Goal: Task Accomplishment & Management: Manage account settings

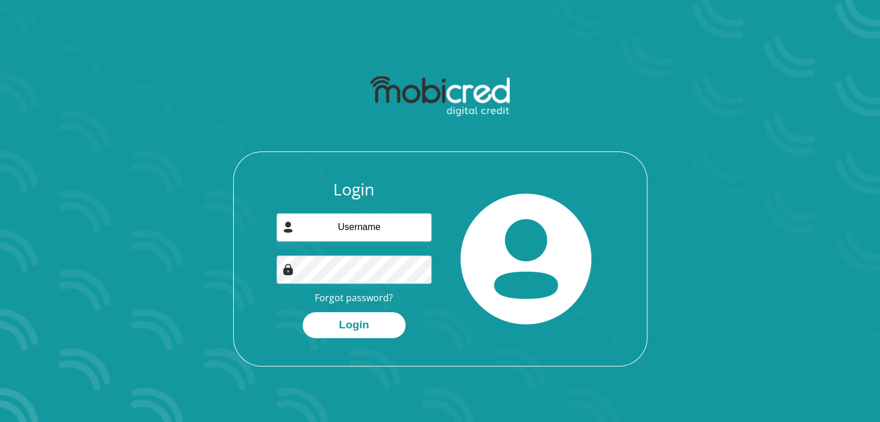
click at [395, 215] on div "Login Forgot password? Login" at bounding box center [354, 259] width 172 height 159
click at [357, 225] on input "email" at bounding box center [354, 228] width 155 height 28
type input "[EMAIL_ADDRESS][DOMAIN_NAME]"
click at [359, 323] on button "Login" at bounding box center [354, 325] width 103 height 26
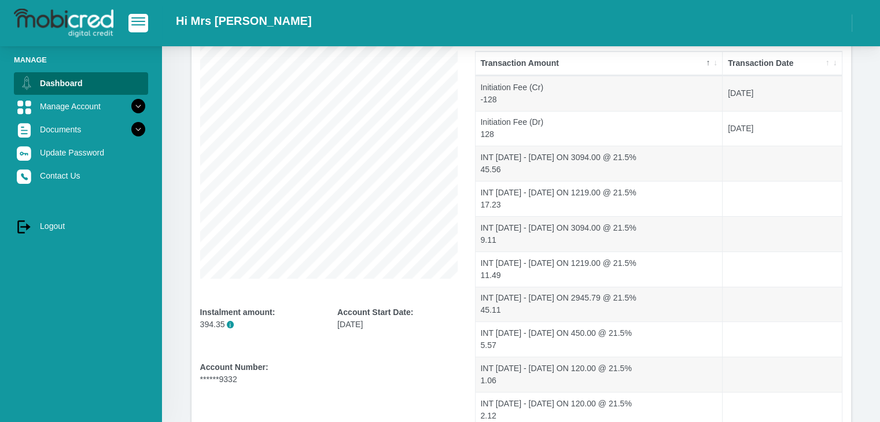
scroll to position [227, 0]
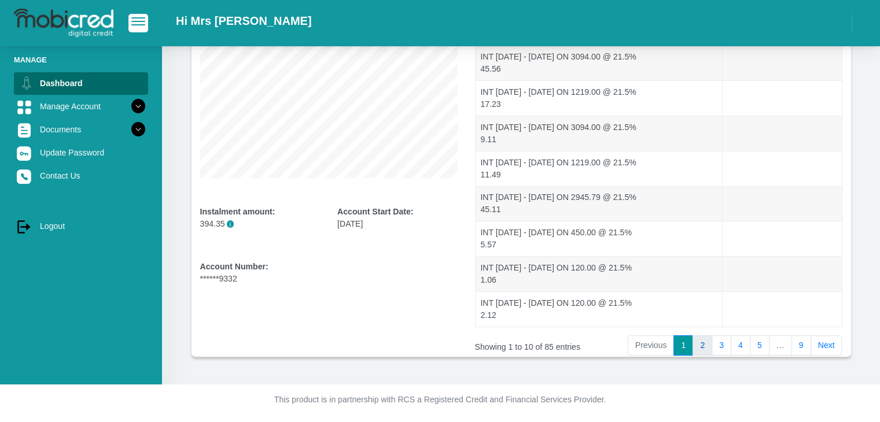
click at [704, 343] on link "2" at bounding box center [703, 346] width 20 height 21
click at [727, 343] on link "3" at bounding box center [722, 346] width 20 height 21
click at [740, 341] on link "4" at bounding box center [741, 346] width 20 height 21
click at [760, 342] on link "5" at bounding box center [760, 346] width 20 height 21
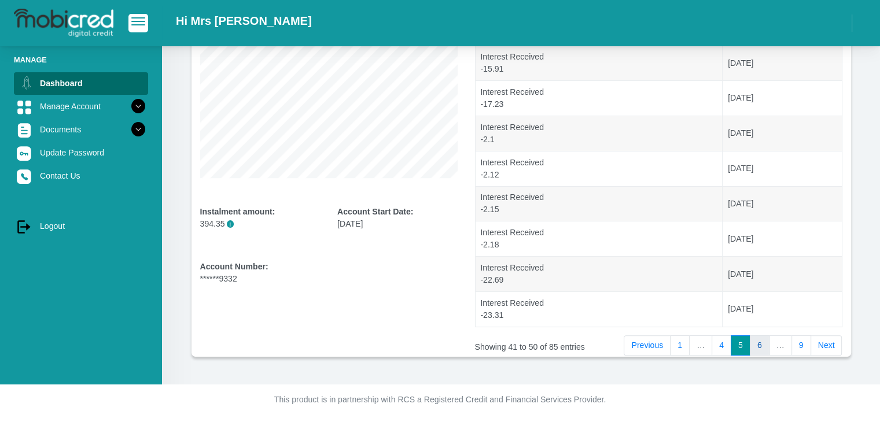
click at [762, 345] on link "6" at bounding box center [760, 346] width 20 height 21
click at [764, 350] on link "7" at bounding box center [763, 346] width 20 height 21
click at [778, 345] on link "8" at bounding box center [782, 346] width 20 height 21
click at [804, 345] on link "9" at bounding box center [802, 346] width 20 height 21
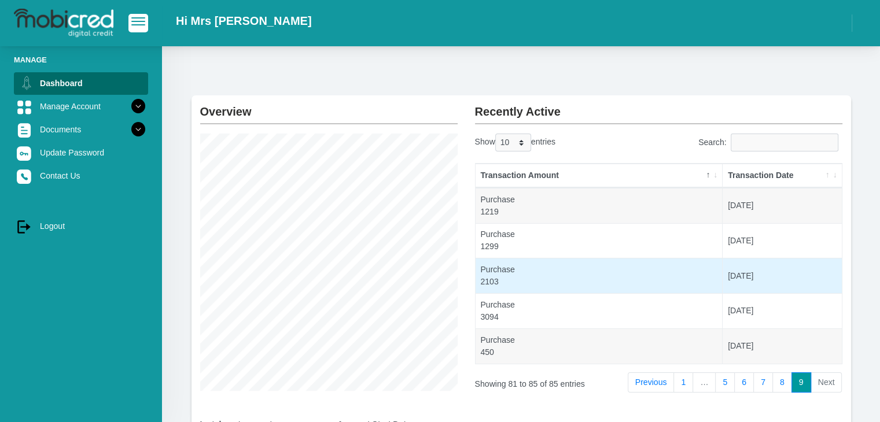
scroll to position [12, 0]
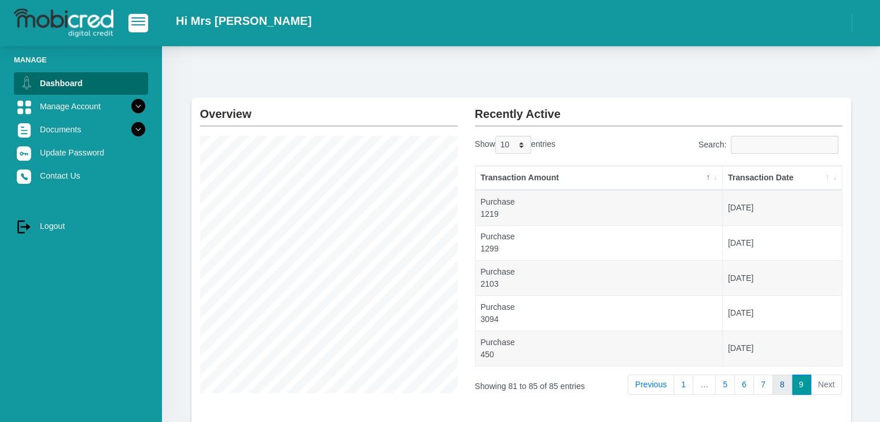
click at [783, 377] on link "8" at bounding box center [782, 385] width 20 height 21
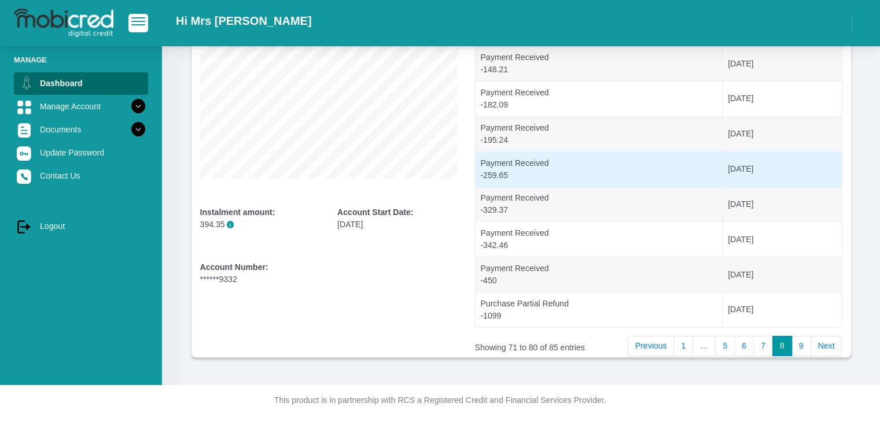
scroll to position [227, 0]
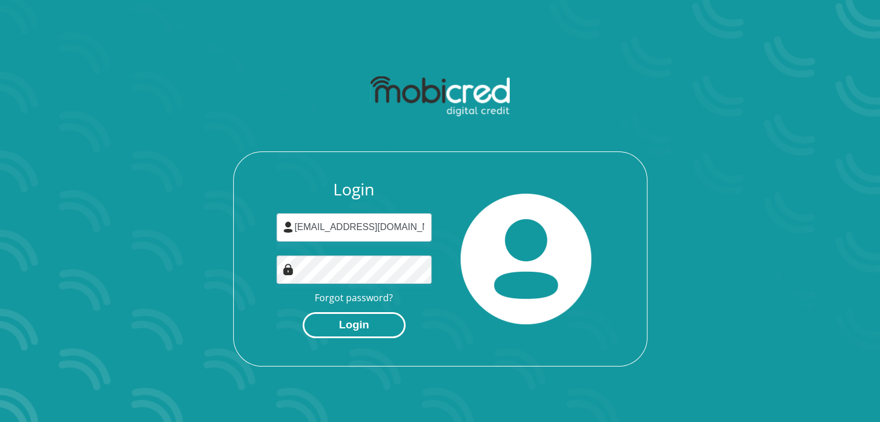
click at [349, 322] on button "Login" at bounding box center [354, 325] width 103 height 26
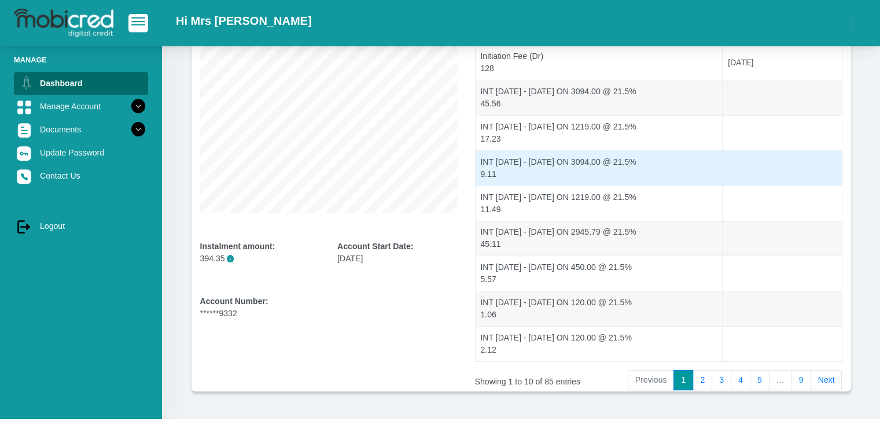
scroll to position [227, 0]
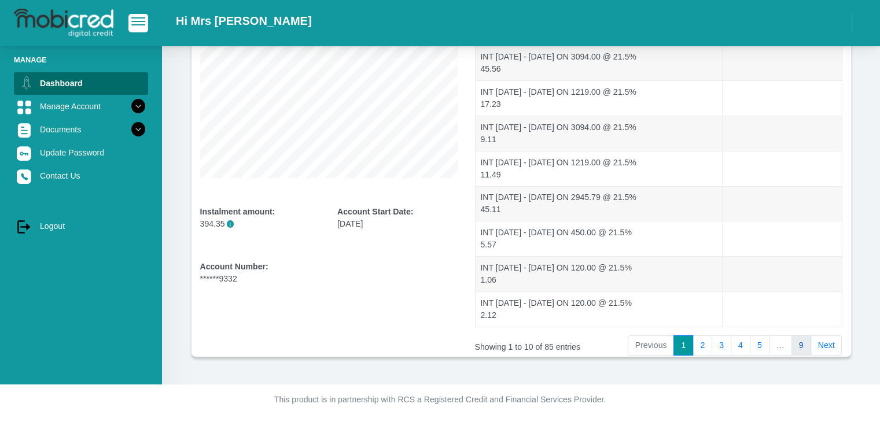
click at [799, 343] on link "9" at bounding box center [802, 346] width 20 height 21
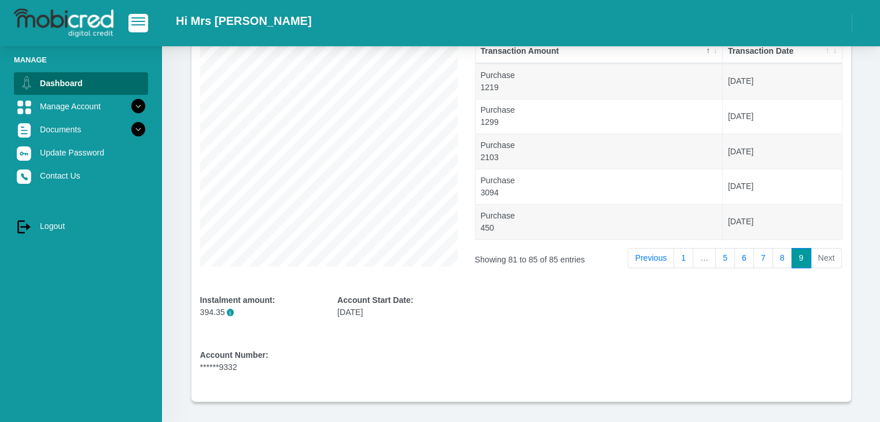
scroll to position [186, 0]
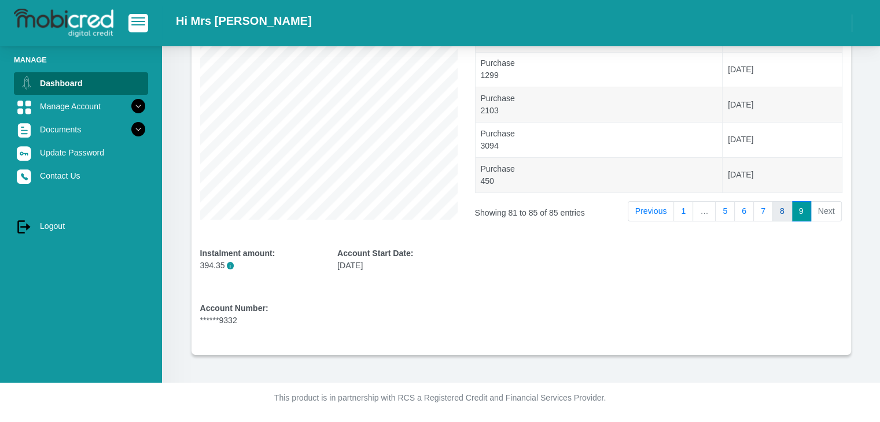
click at [779, 207] on link "8" at bounding box center [782, 211] width 20 height 21
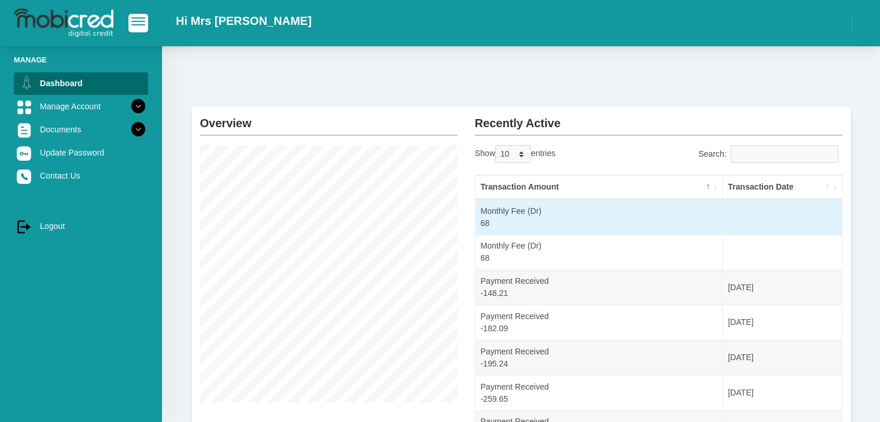
scroll to position [0, 0]
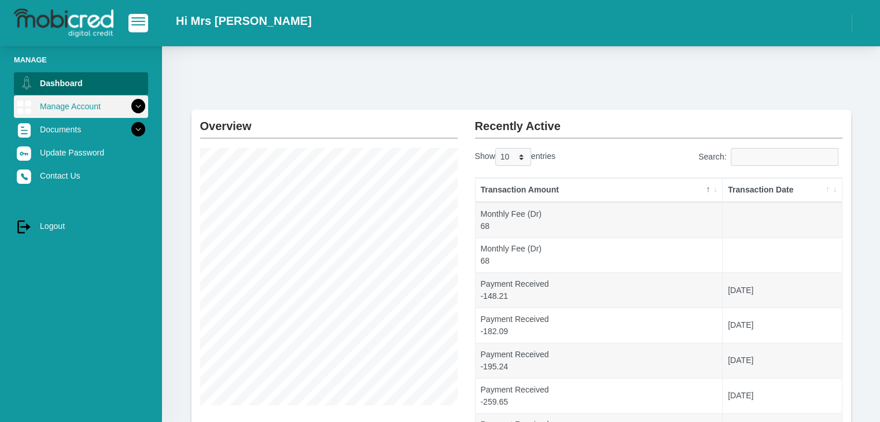
click at [101, 103] on link "Manage Account" at bounding box center [81, 106] width 134 height 22
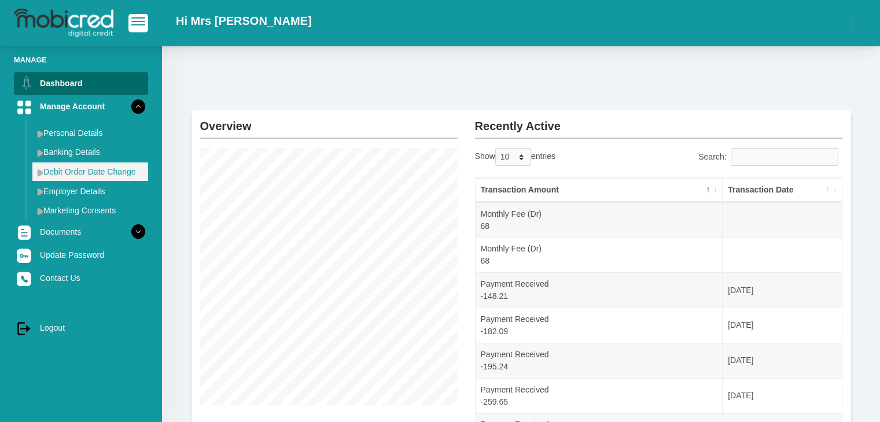
click at [106, 174] on link "Debit Order Date Change" at bounding box center [90, 172] width 116 height 19
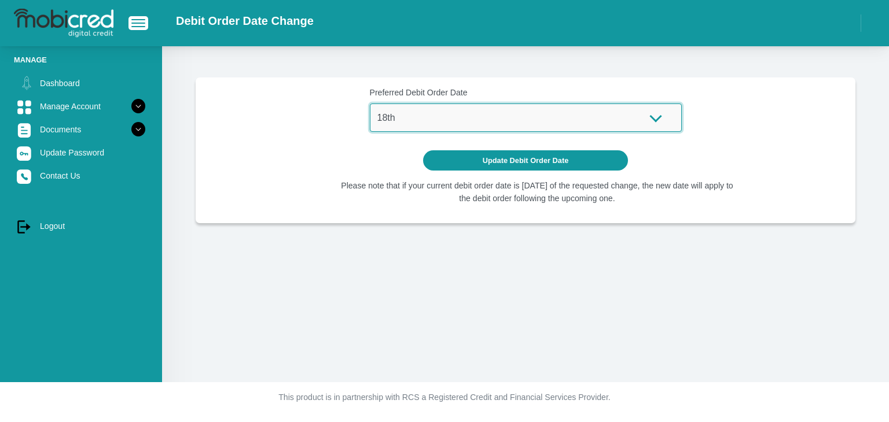
click at [417, 116] on select "1st 2nd 3rd 4th 5th 7th 18th 19th 20th 21st 22nd 23rd 24th 25th 26th 27th 28th …" at bounding box center [526, 118] width 312 height 28
click at [370, 104] on select "1st 2nd 3rd 4th 5th 7th 18th 19th 20th 21st 22nd 23rd 24th 25th 26th 27th 28th …" at bounding box center [526, 118] width 312 height 28
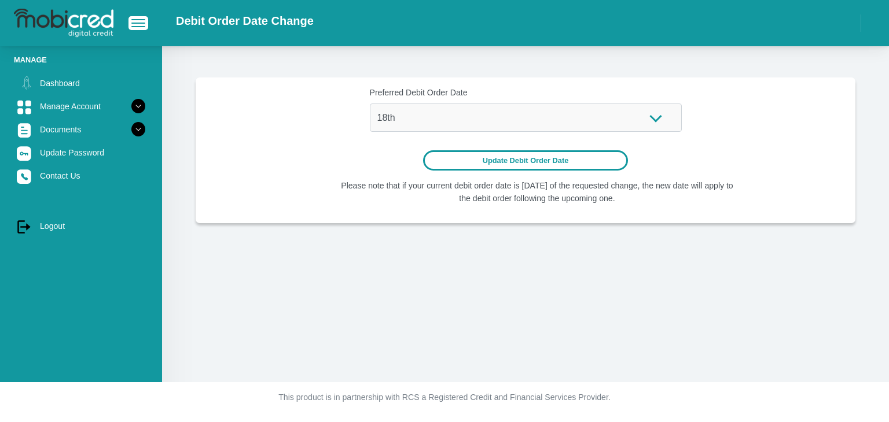
click at [505, 160] on button "Update Debit Order Date" at bounding box center [525, 160] width 205 height 20
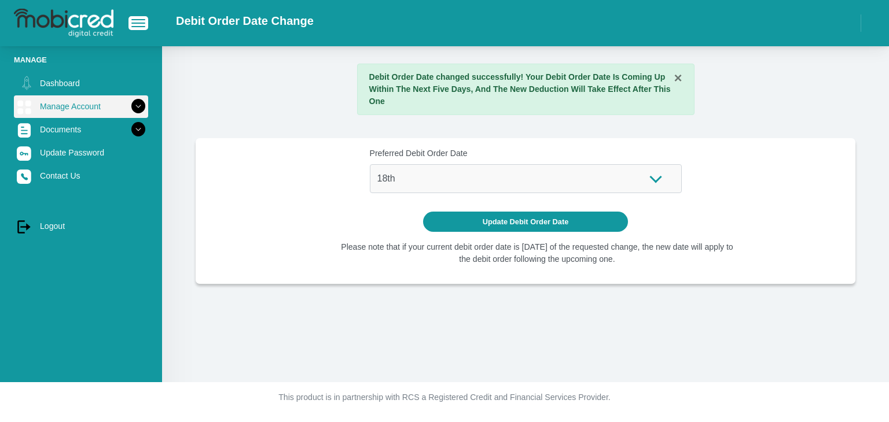
click at [83, 106] on link "Manage Account" at bounding box center [81, 106] width 134 height 22
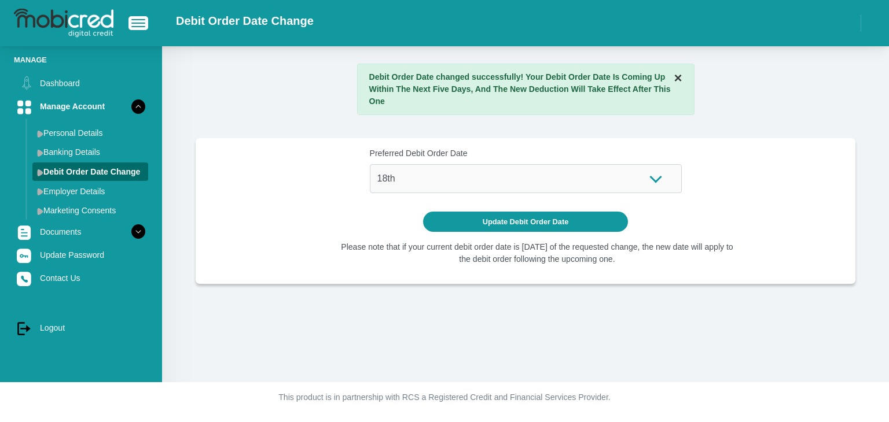
click at [677, 75] on button "×" at bounding box center [678, 78] width 8 height 14
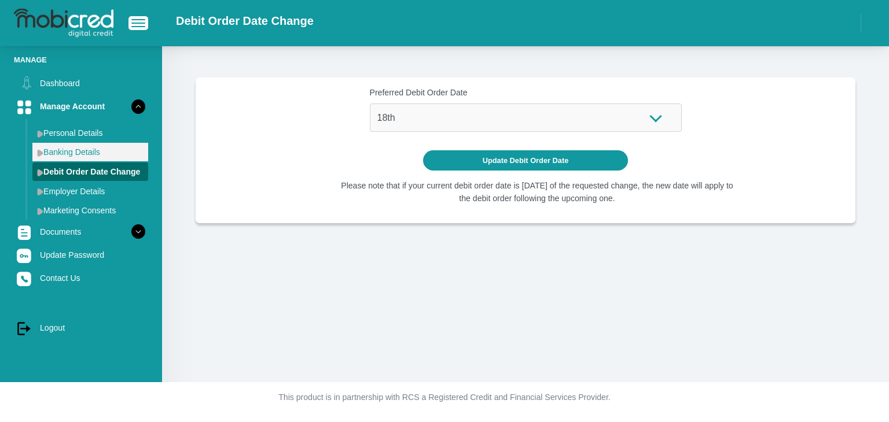
click at [68, 149] on link "Banking Details" at bounding box center [90, 152] width 116 height 19
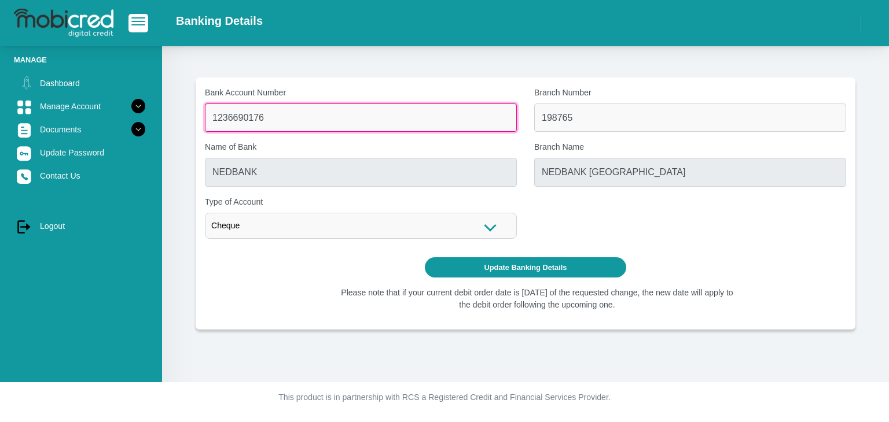
click at [364, 107] on input "1236690176" at bounding box center [361, 118] width 312 height 28
type input "1"
type input "1578396555"
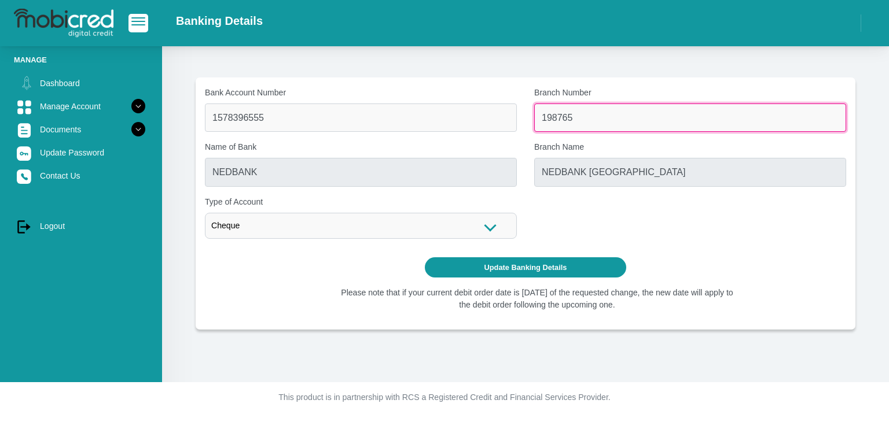
click at [609, 113] on input "198765" at bounding box center [690, 118] width 312 height 28
type input "1"
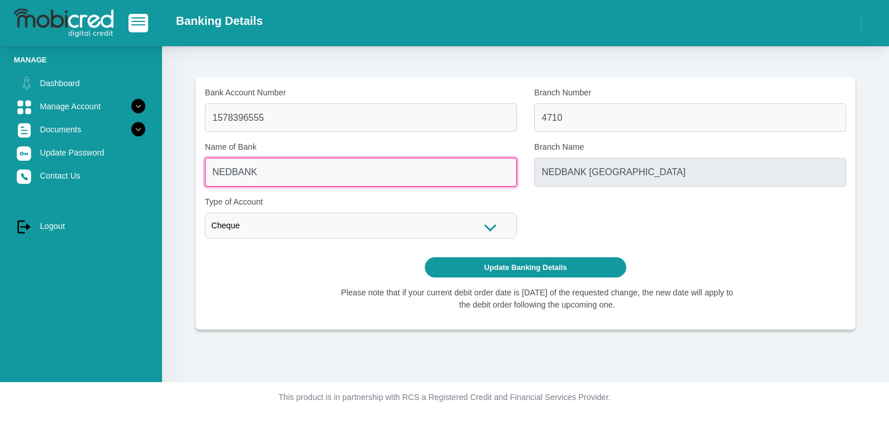
click at [303, 172] on input "NEDBANK" at bounding box center [361, 172] width 312 height 28
drag, startPoint x: 299, startPoint y: 168, endPoint x: 278, endPoint y: 170, distance: 20.3
click at [296, 168] on input "NEDBANK" at bounding box center [361, 172] width 312 height 28
click at [278, 170] on input "NEDBANK" at bounding box center [361, 172] width 312 height 28
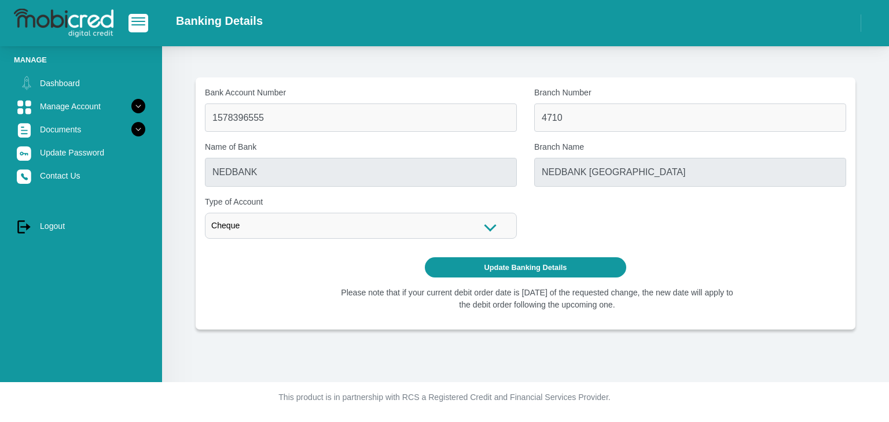
click at [271, 225] on div "Cheque" at bounding box center [361, 226] width 312 height 26
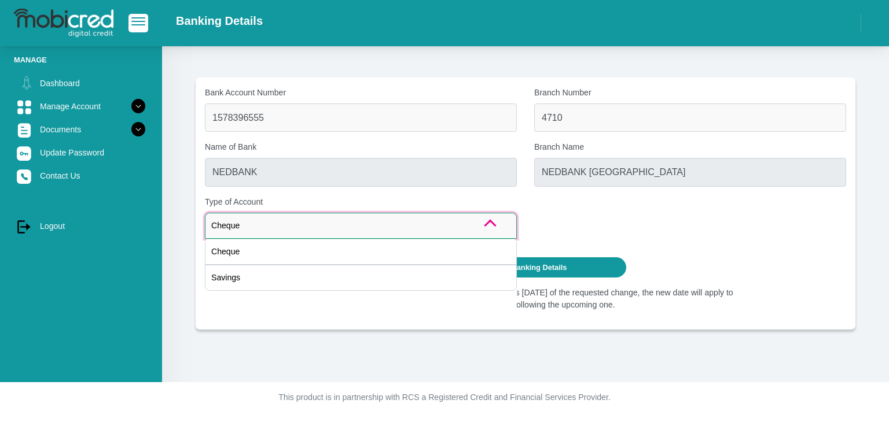
click at [230, 277] on div "Savings" at bounding box center [361, 278] width 312 height 26
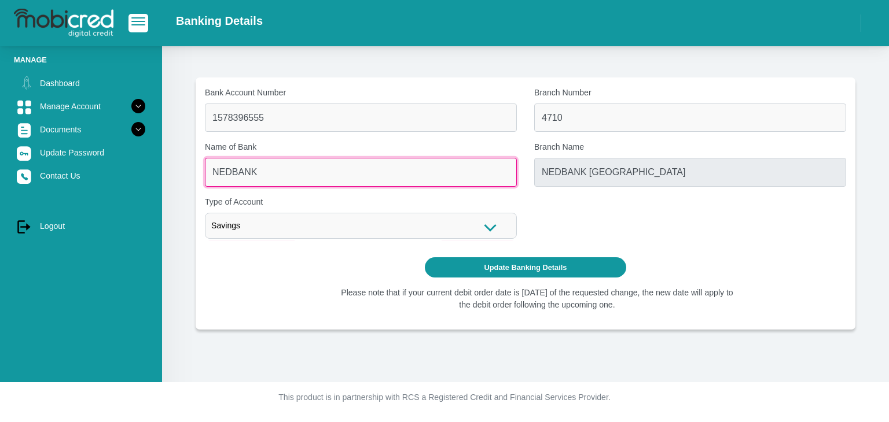
click at [276, 178] on input "NEDBANK" at bounding box center [361, 172] width 312 height 28
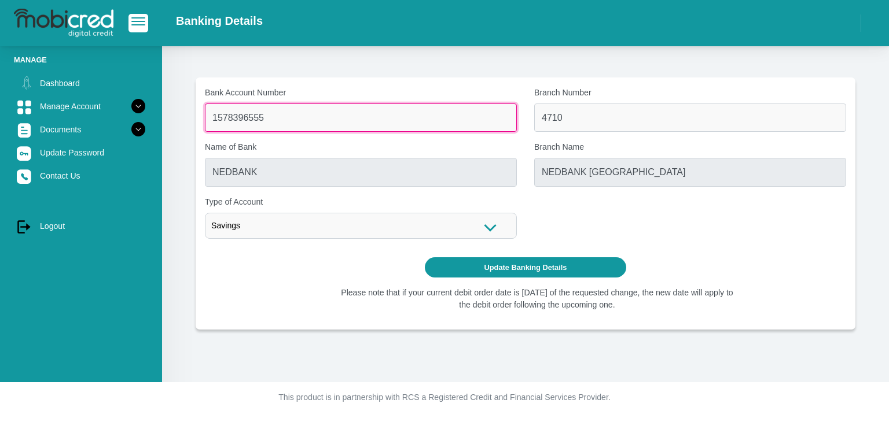
click at [344, 111] on input "1578396555" at bounding box center [361, 118] width 312 height 28
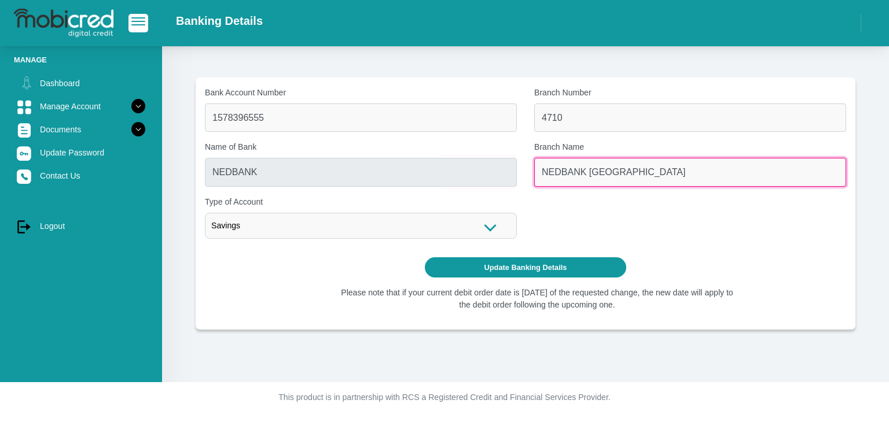
click at [546, 180] on input "NEDBANK [GEOGRAPHIC_DATA]" at bounding box center [690, 172] width 312 height 28
click at [677, 171] on input "NEDBANK [GEOGRAPHIC_DATA]" at bounding box center [690, 172] width 312 height 28
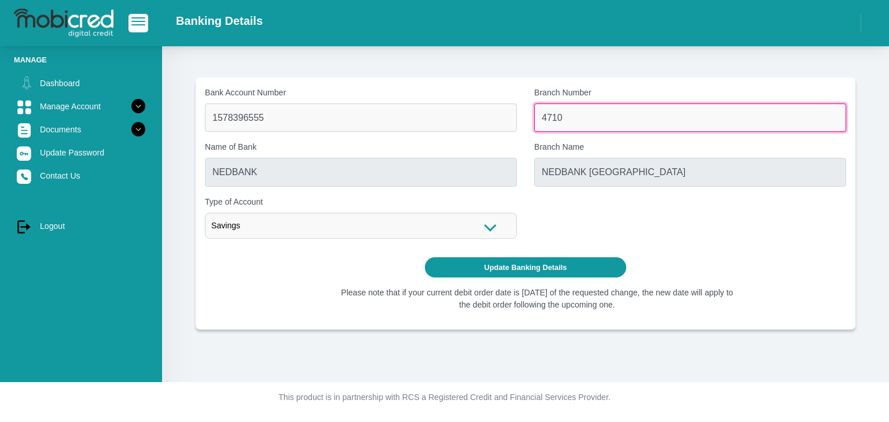
click at [591, 116] on input "4710" at bounding box center [690, 118] width 312 height 28
type input "47"
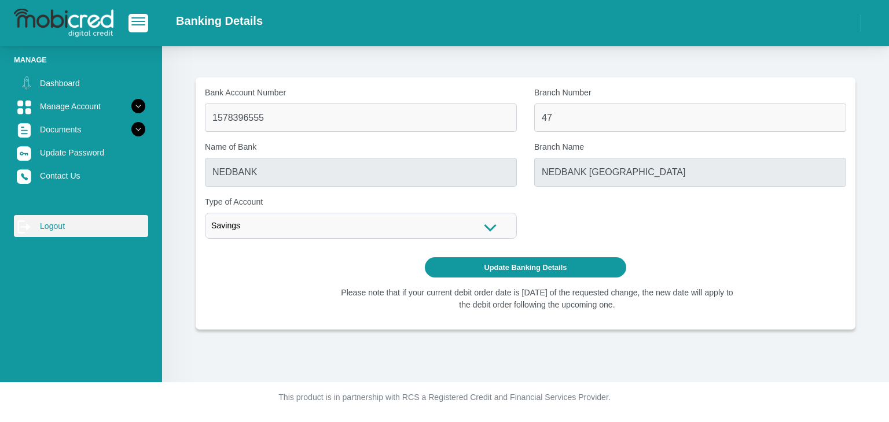
click at [62, 222] on link "log out Logout" at bounding box center [81, 226] width 134 height 22
